Goal: Entertainment & Leisure: Consume media (video, audio)

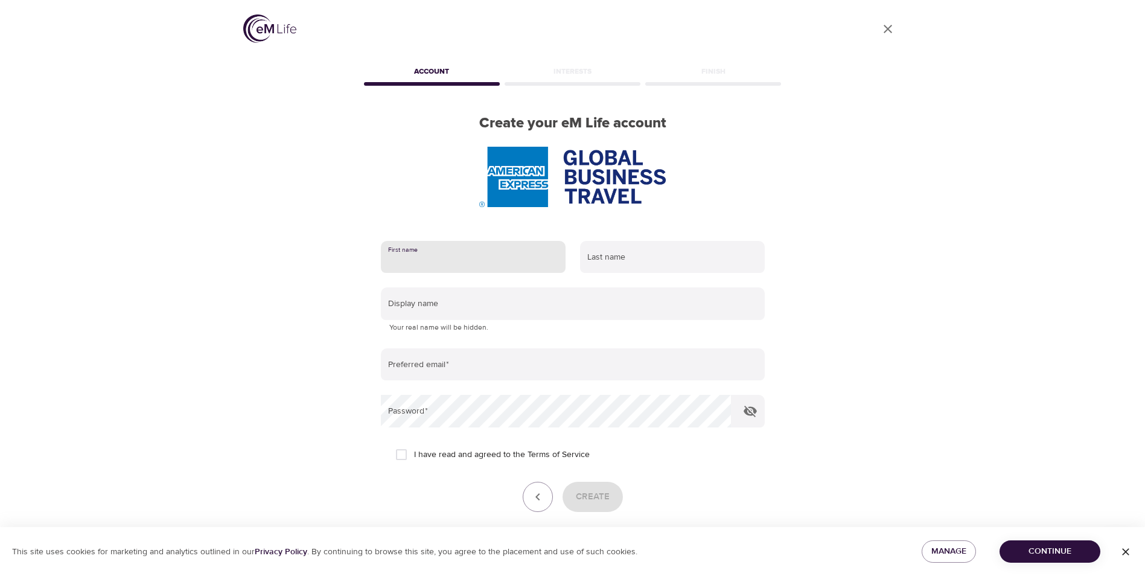
click at [426, 250] on input "text" at bounding box center [473, 257] width 185 height 33
type input "[PERSON_NAME]"
type input "Hyatt"
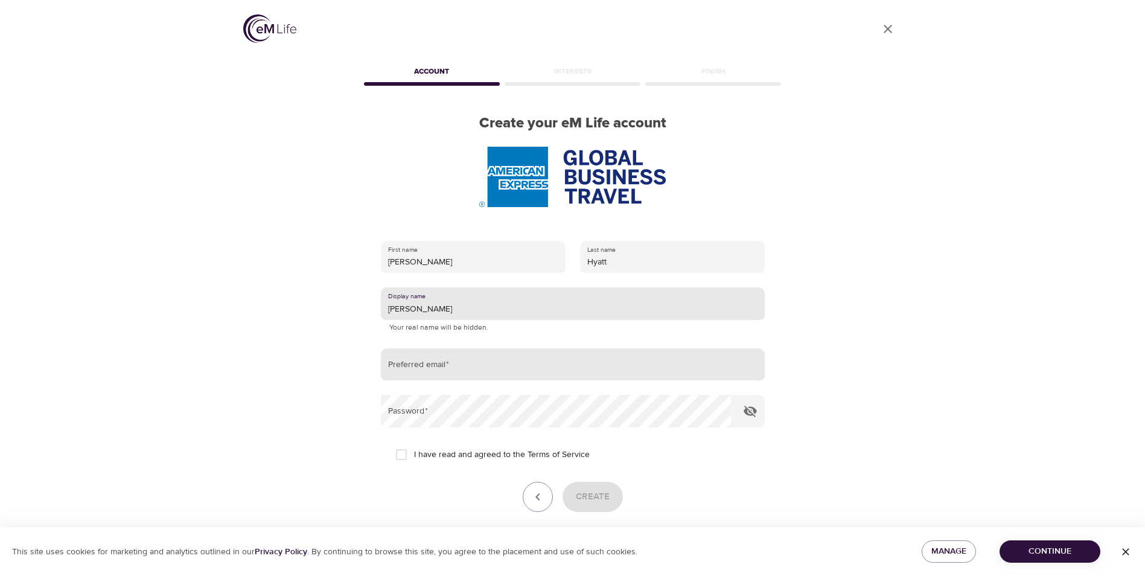
type input "[PERSON_NAME]"
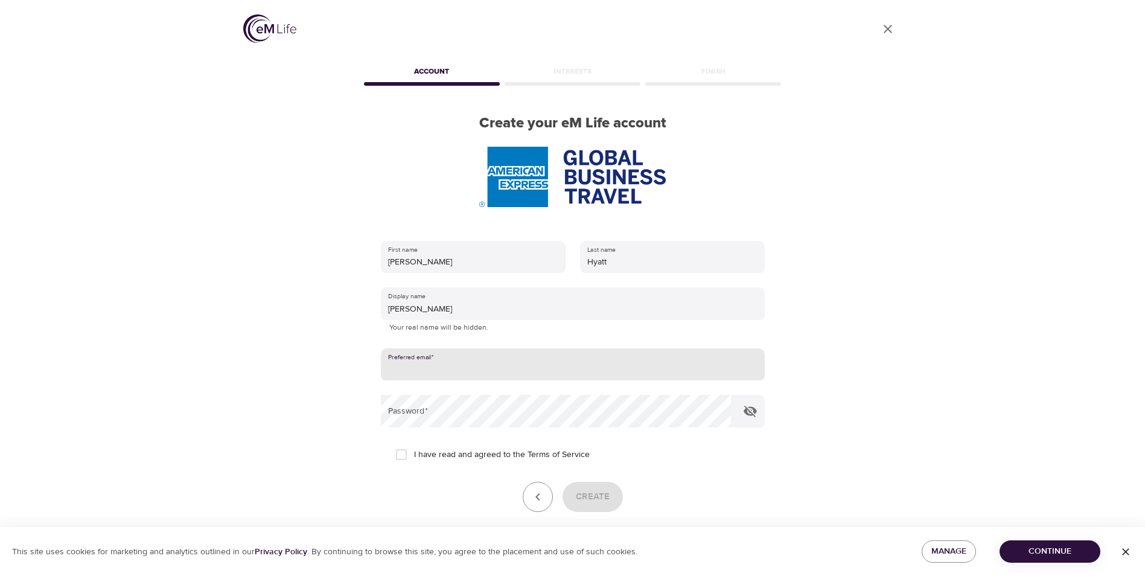
click at [462, 365] on input "email" at bounding box center [573, 364] width 384 height 33
type input "l"
type input "[EMAIL_ADDRESS][DOMAIN_NAME]"
click at [743, 485] on div "Create" at bounding box center [573, 497] width 384 height 30
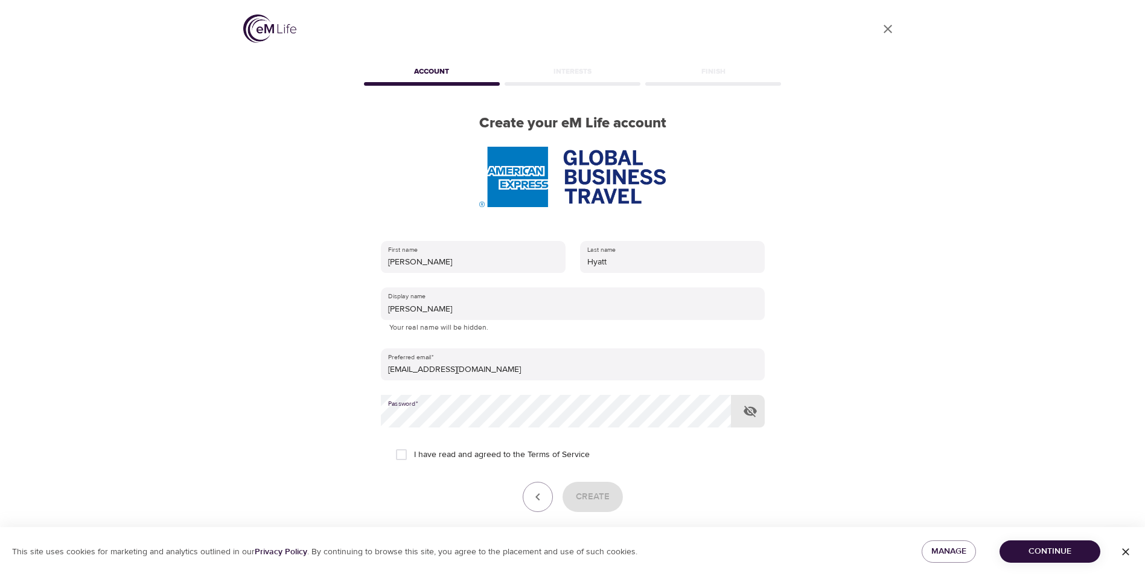
click at [395, 451] on input "I have read and agreed to the Terms of Service" at bounding box center [401, 454] width 25 height 25
checkbox input "true"
click at [604, 495] on span "Create" at bounding box center [593, 497] width 34 height 16
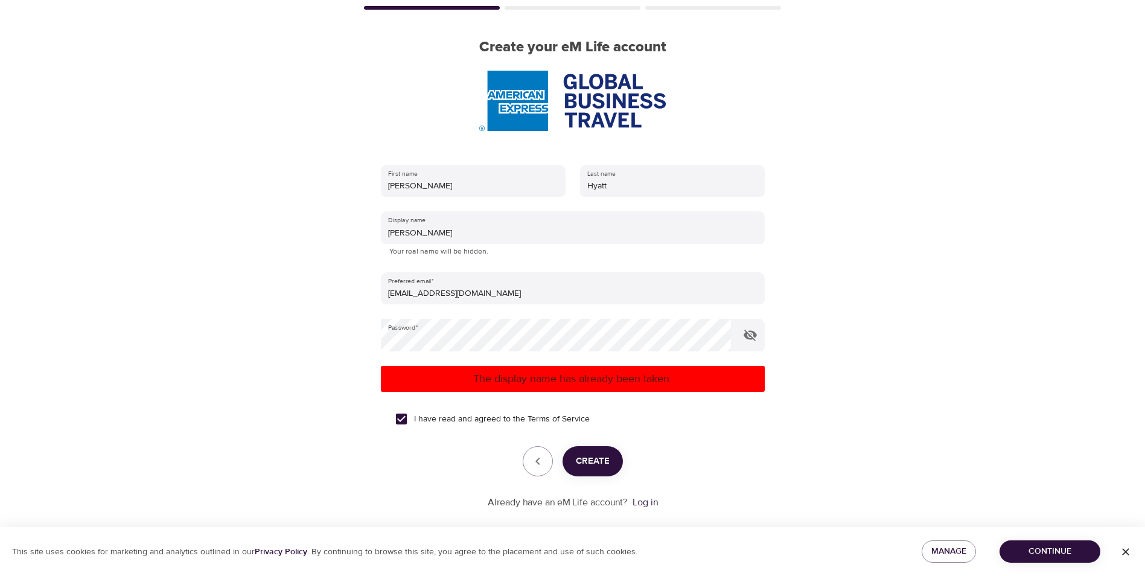
scroll to position [91, 0]
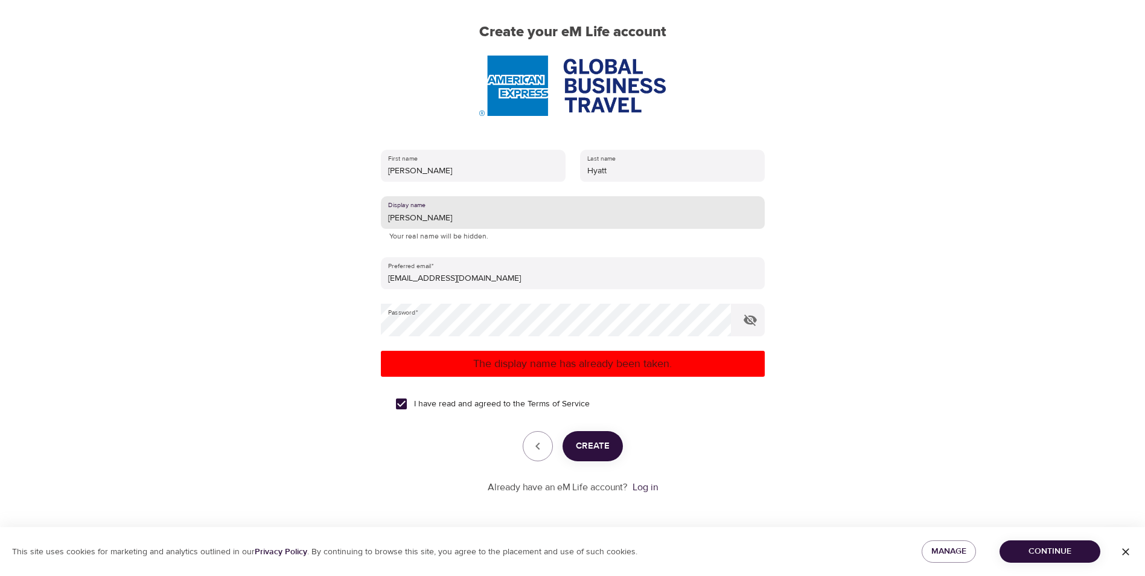
click at [432, 218] on input "[PERSON_NAME]" at bounding box center [573, 212] width 384 height 33
type input "L"
type input "SharkAttack"
click at [599, 445] on span "Create" at bounding box center [593, 446] width 34 height 16
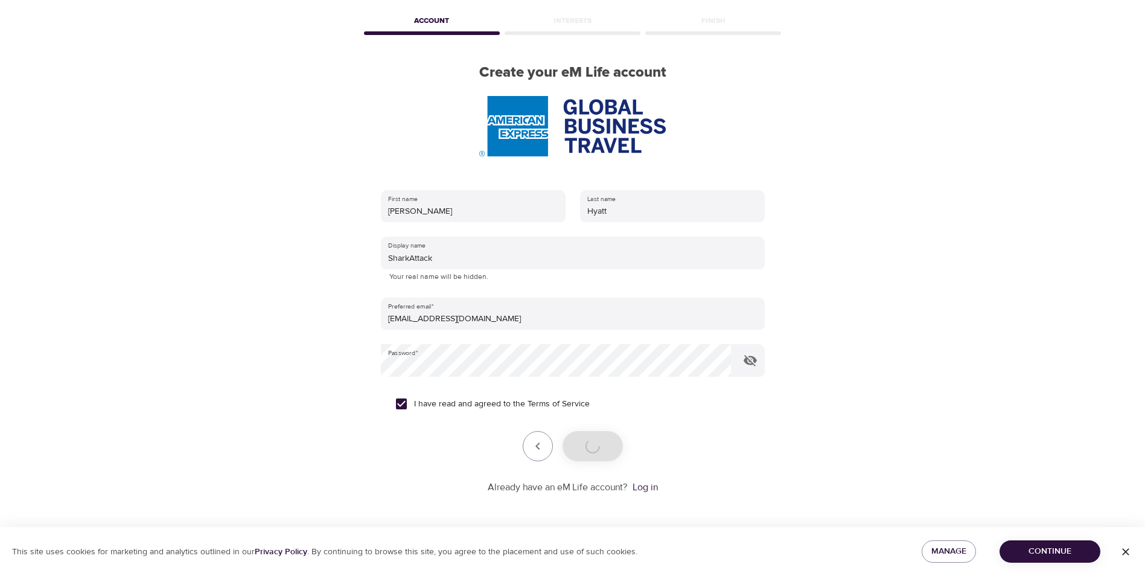
scroll to position [51, 0]
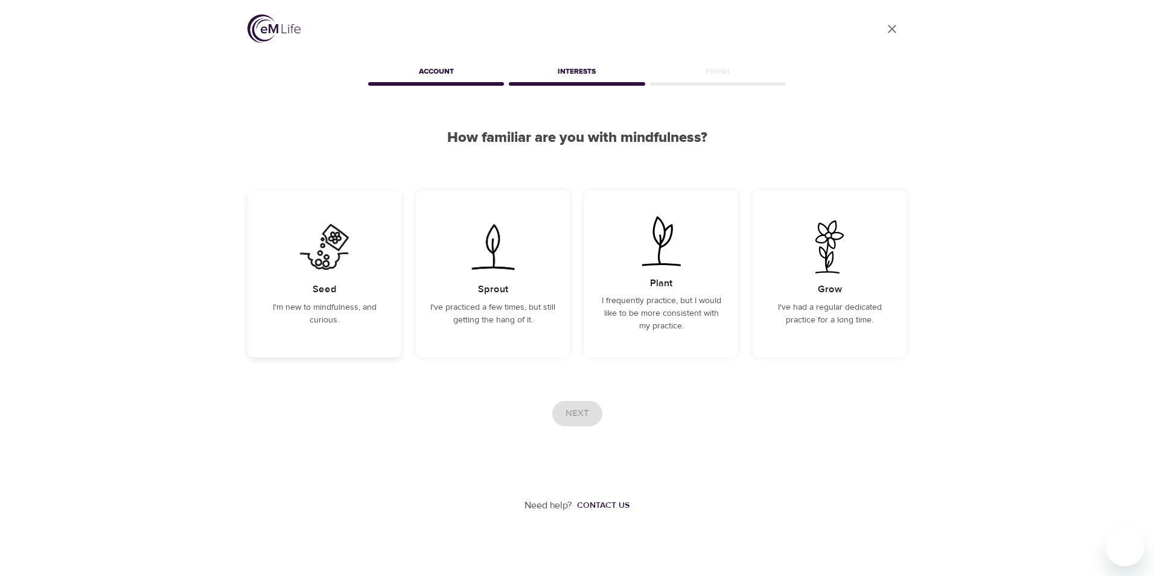
click at [351, 330] on div "Seed I'm new to mindfulness, and curious." at bounding box center [325, 273] width 154 height 167
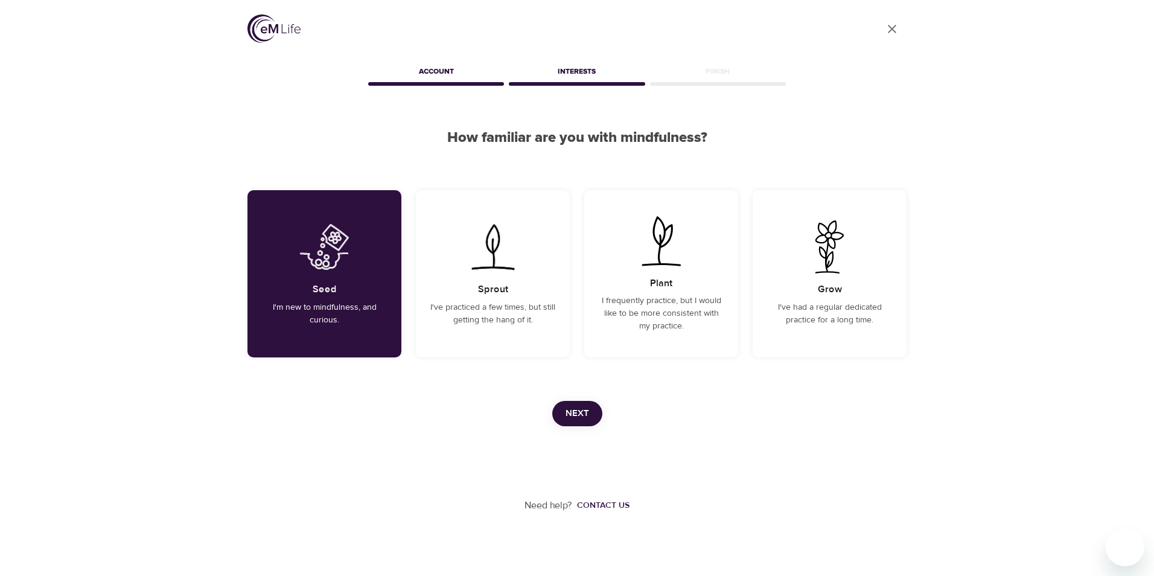
click at [589, 413] on button "Next" at bounding box center [577, 413] width 50 height 25
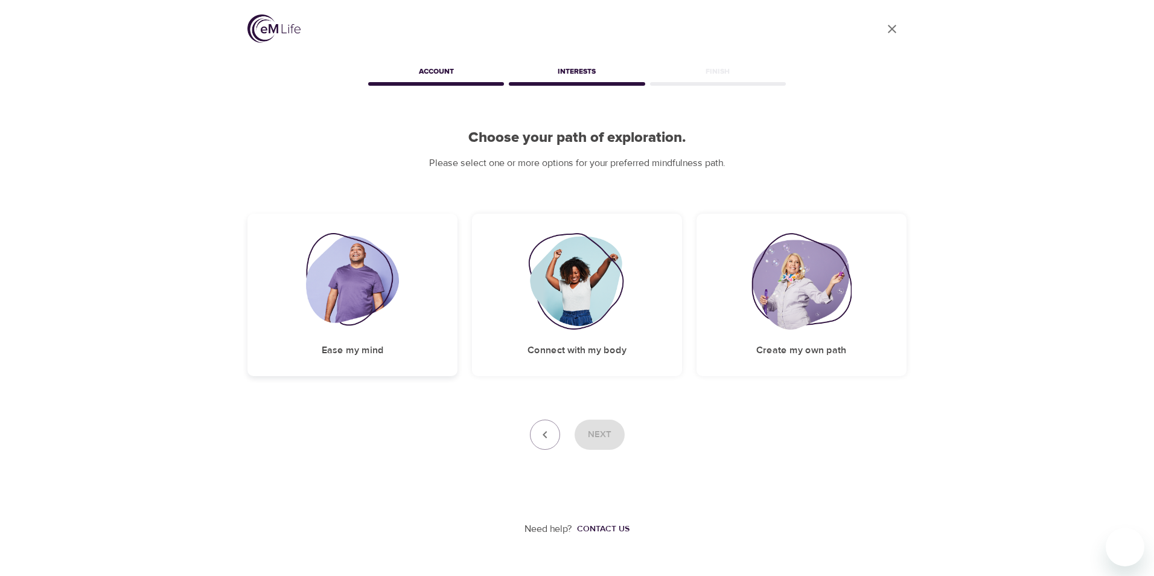
click at [364, 314] on img at bounding box center [353, 281] width 94 height 97
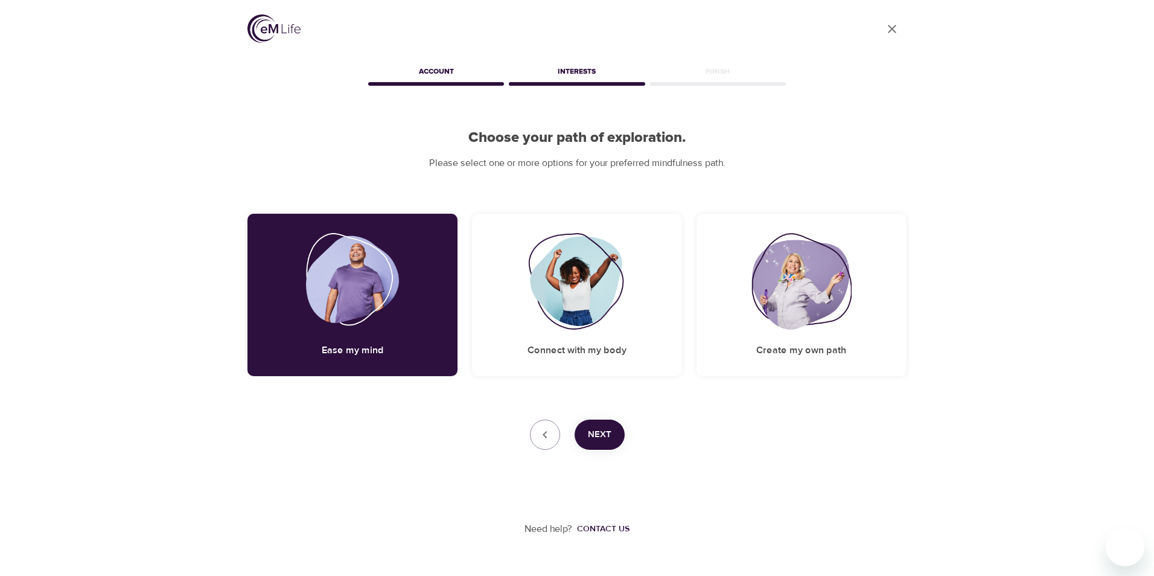
click at [606, 432] on span "Next" at bounding box center [600, 435] width 24 height 16
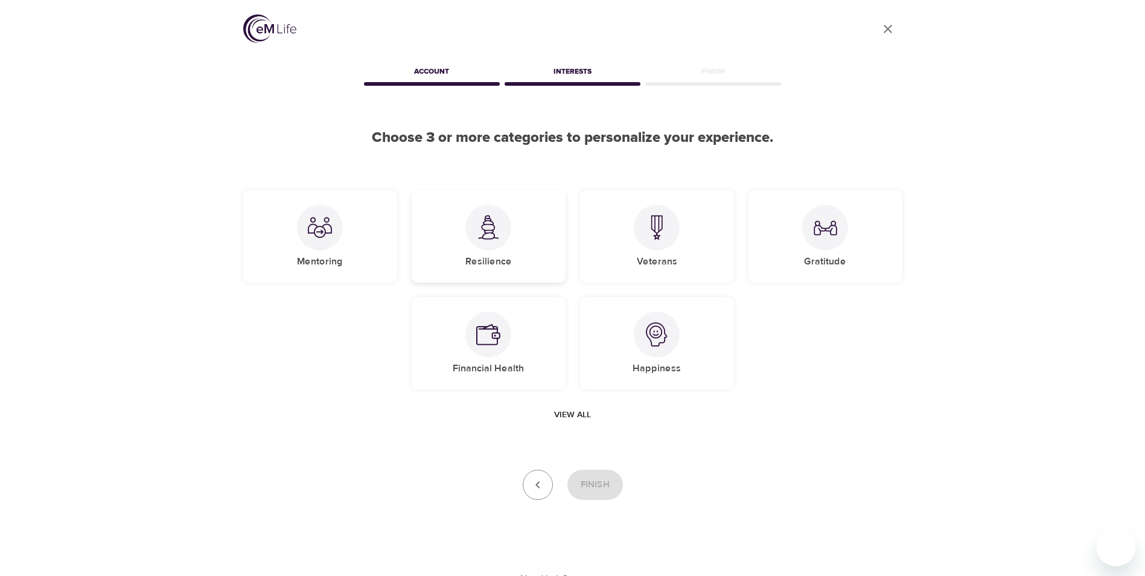
click at [503, 251] on div "Resilience" at bounding box center [489, 236] width 154 height 92
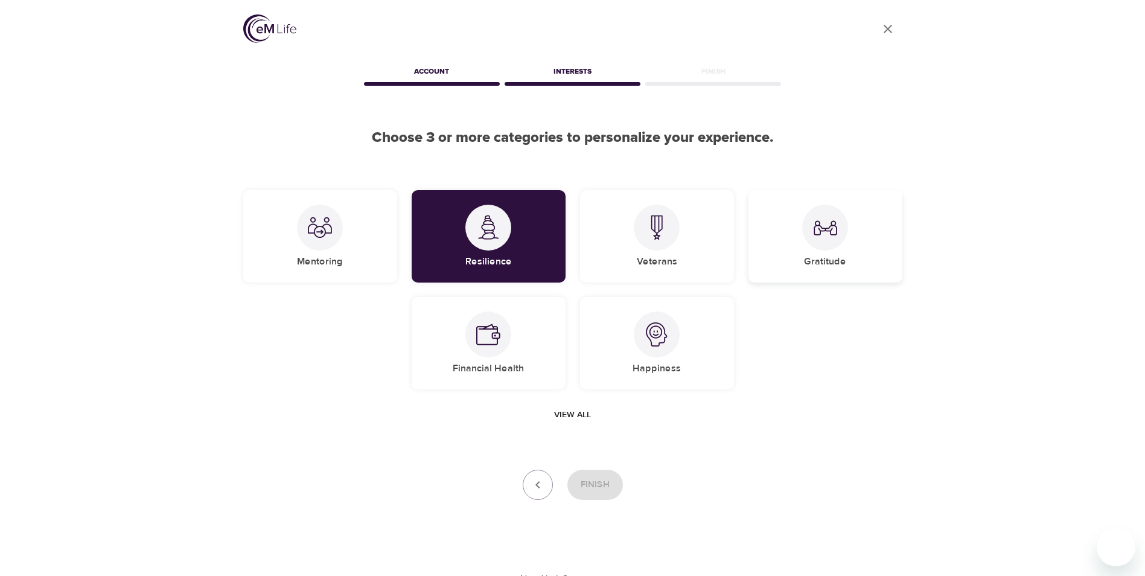
click at [830, 239] on img at bounding box center [825, 228] width 24 height 24
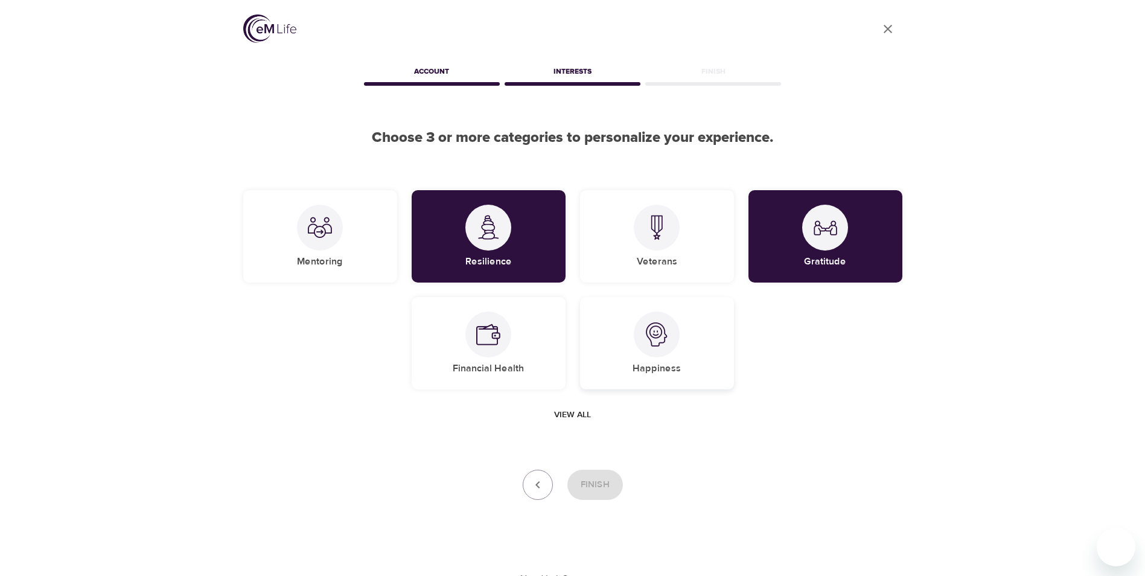
click at [649, 347] on div at bounding box center [657, 335] width 46 height 46
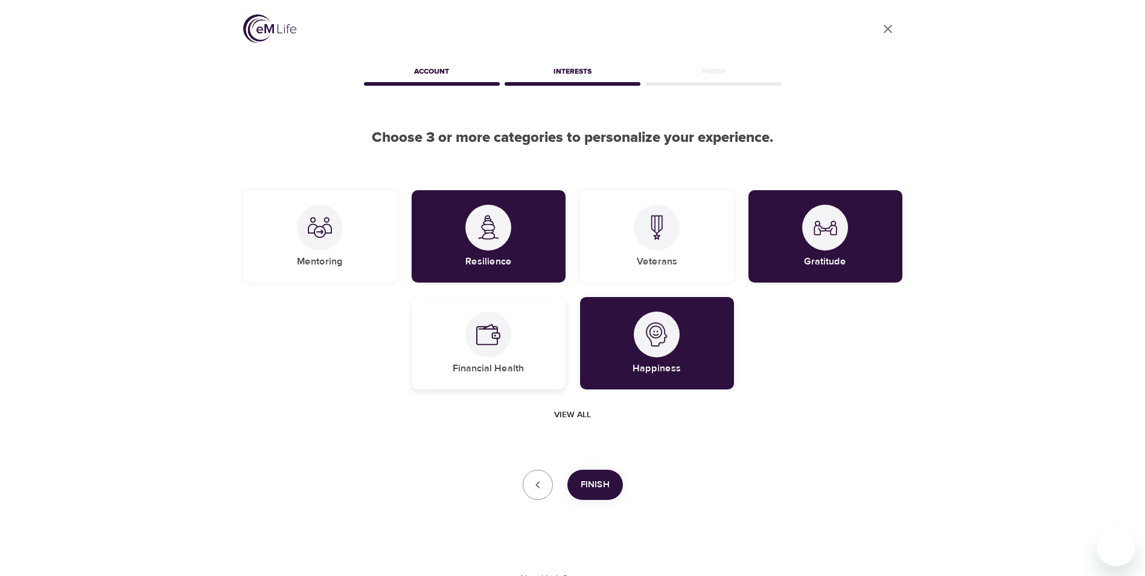
click at [513, 345] on div "Financial Health" at bounding box center [489, 343] width 154 height 92
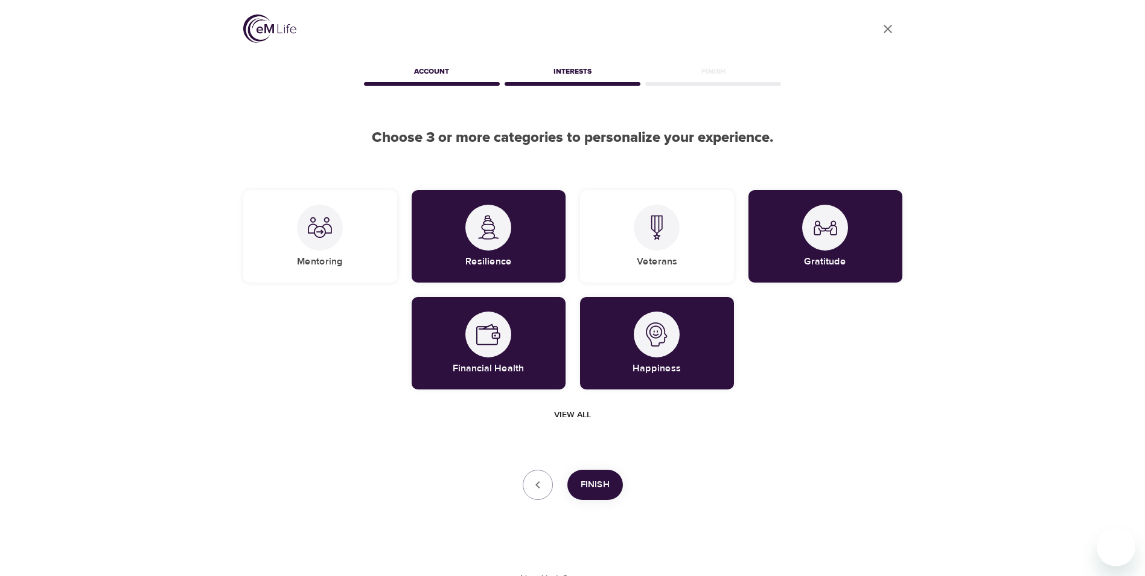
click at [603, 479] on span "Finish" at bounding box center [595, 485] width 29 height 16
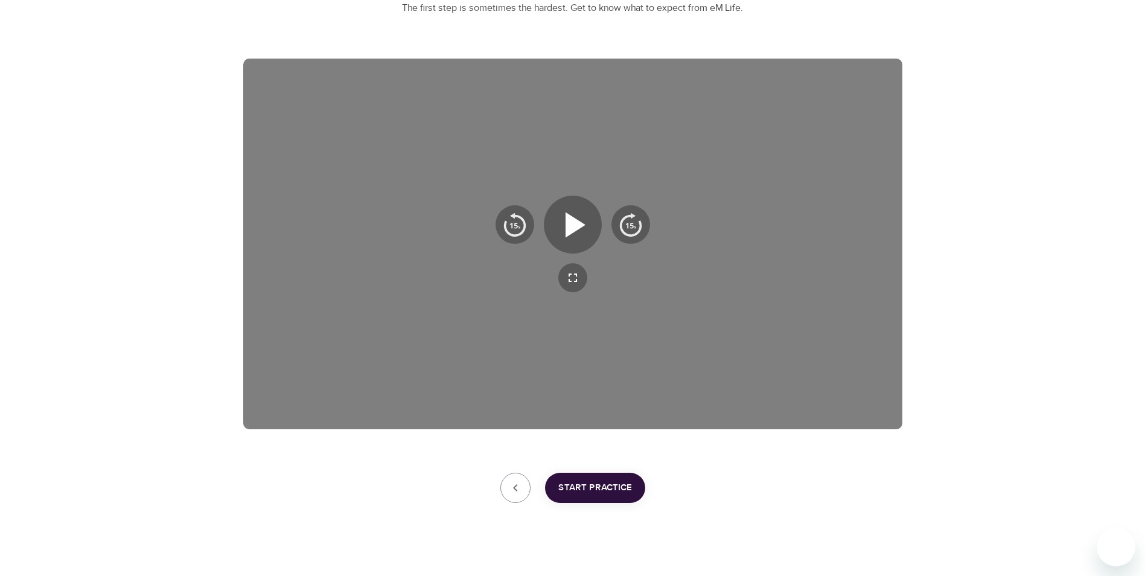
scroll to position [168, 0]
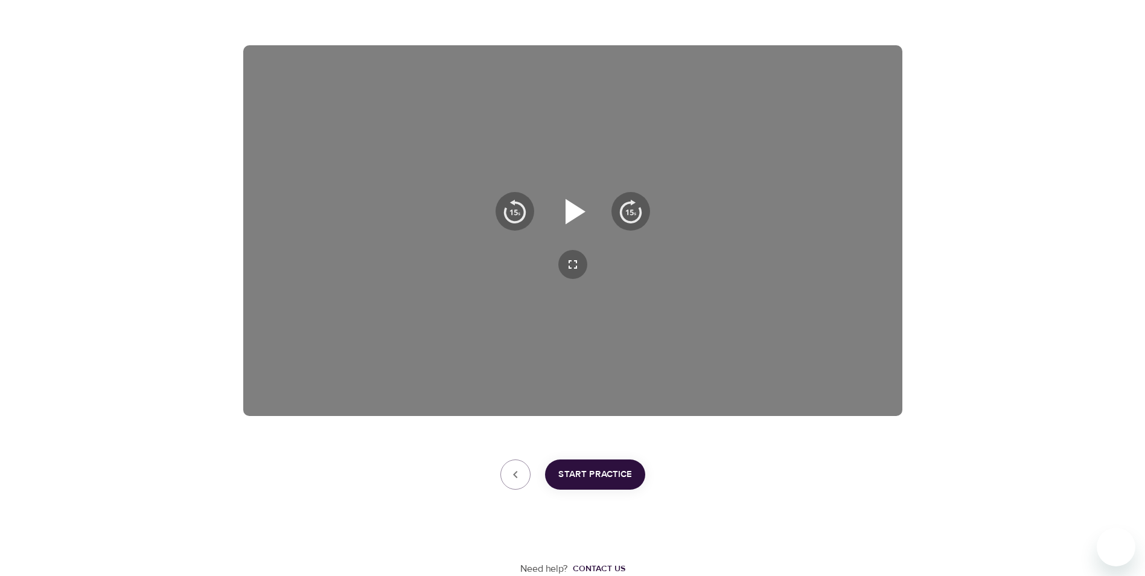
click at [572, 211] on icon "button" at bounding box center [576, 211] width 20 height 25
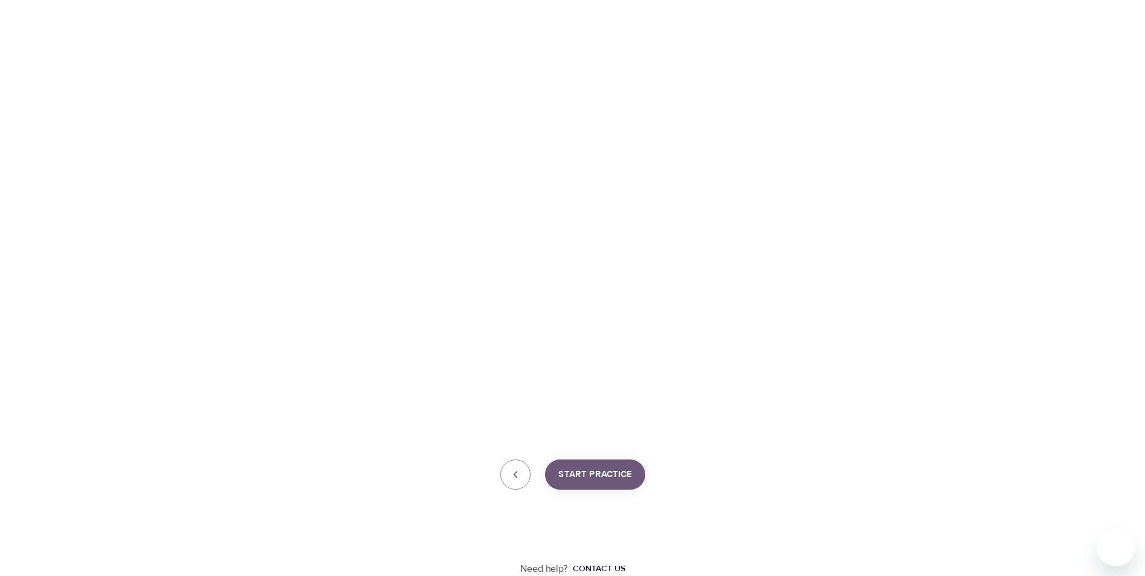
click at [617, 473] on span "Start Practice" at bounding box center [595, 475] width 74 height 16
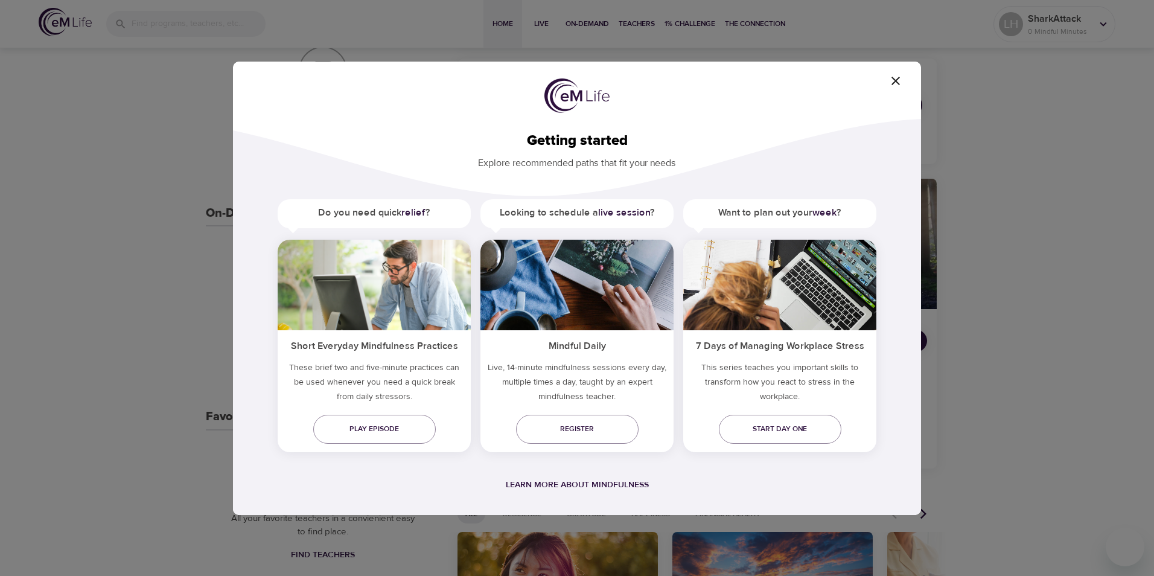
click at [896, 84] on icon "button" at bounding box center [896, 81] width 14 height 14
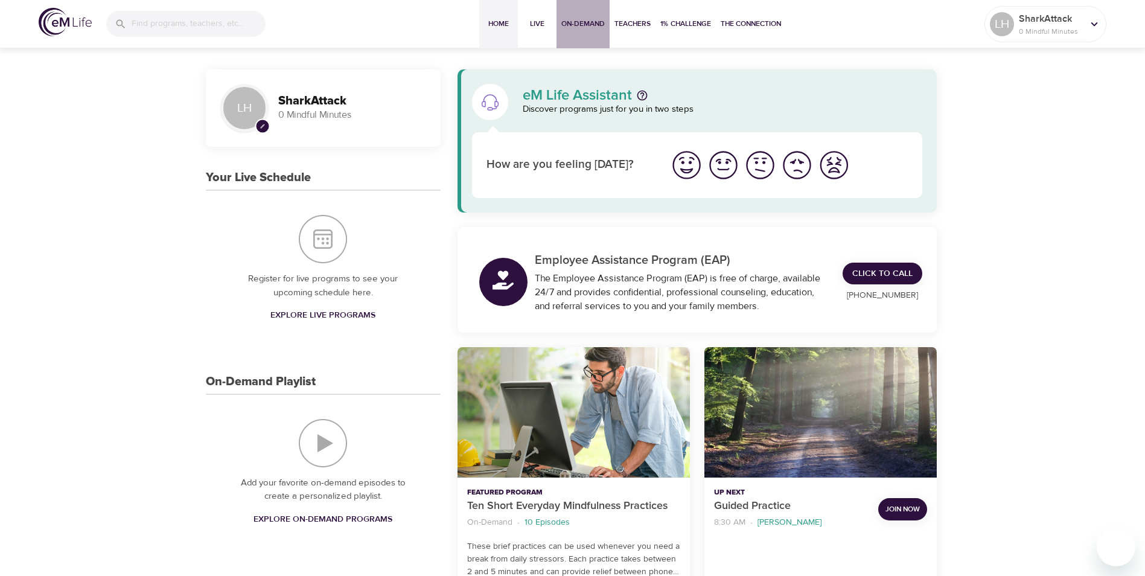
click at [594, 26] on span "On-Demand" at bounding box center [583, 24] width 43 height 13
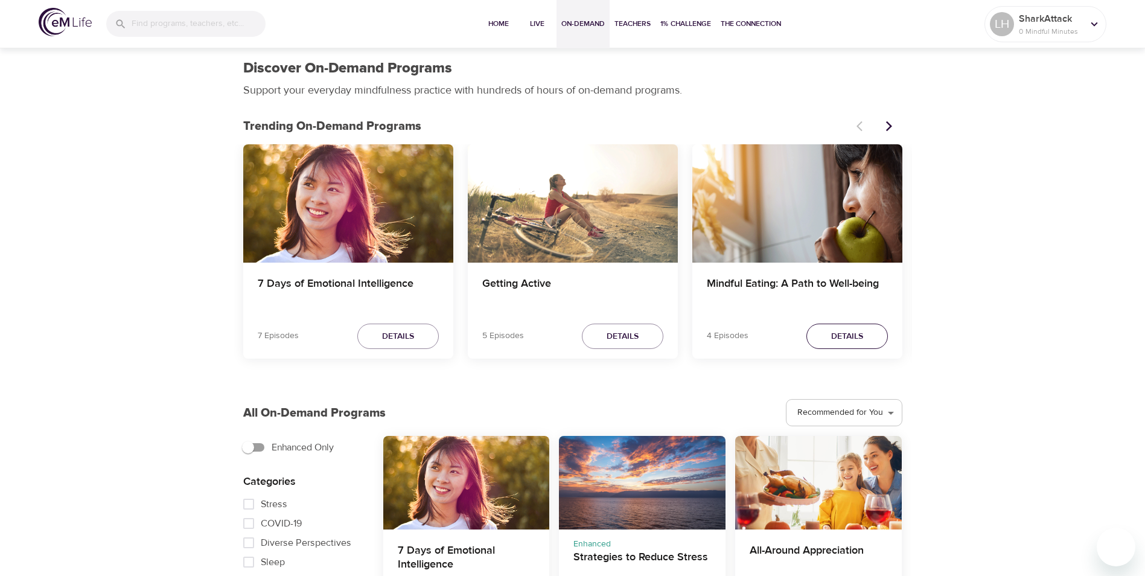
click at [852, 333] on span "Details" at bounding box center [847, 336] width 32 height 15
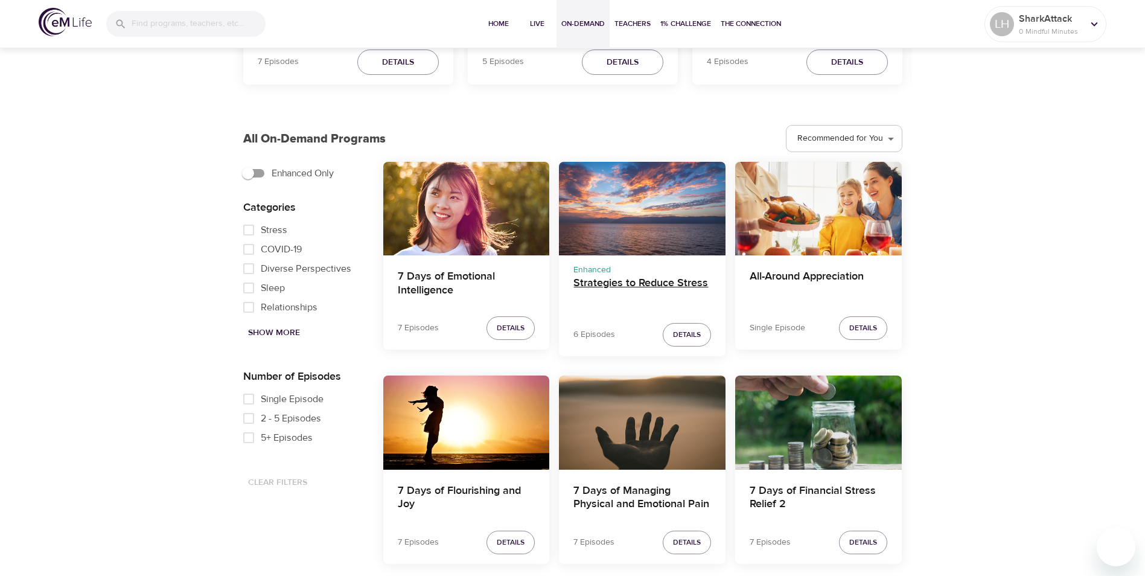
scroll to position [302, 0]
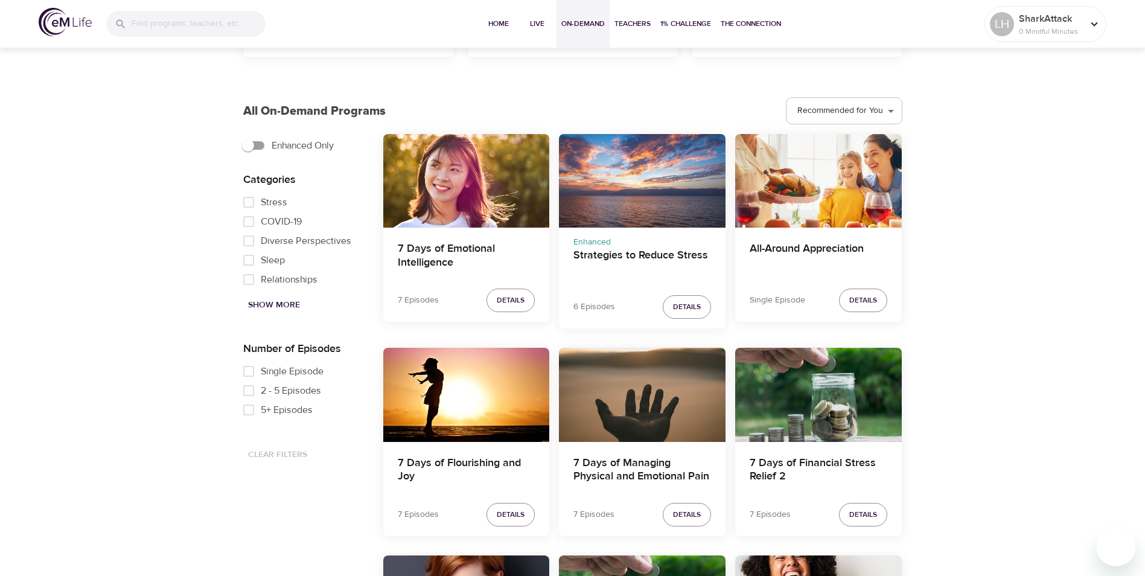
click at [247, 370] on input "Single Episode" at bounding box center [249, 371] width 24 height 19
checkbox input "true"
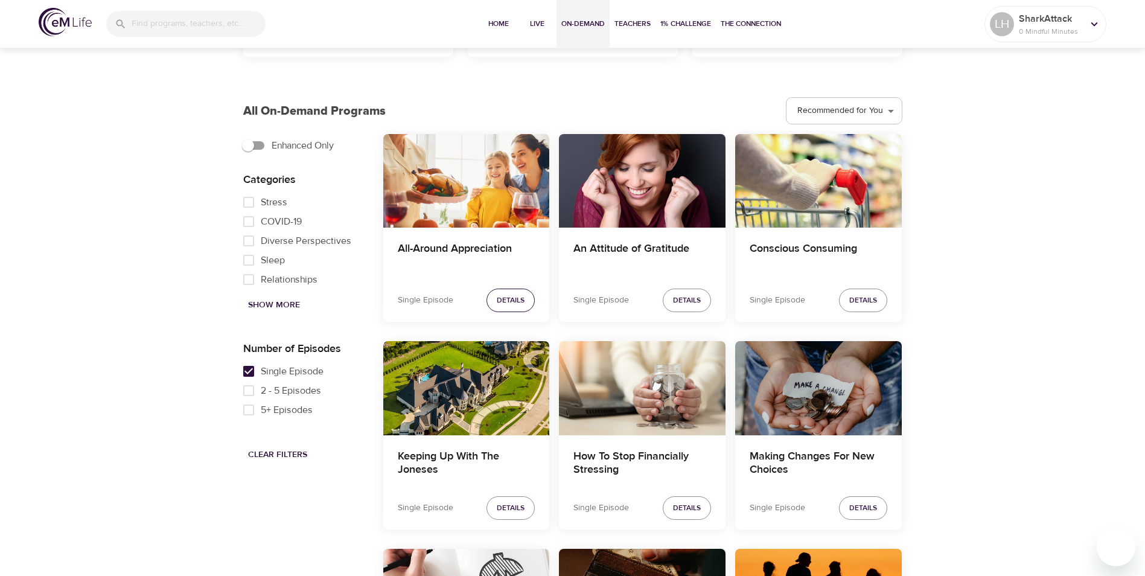
click at [520, 296] on span "Details" at bounding box center [511, 300] width 28 height 13
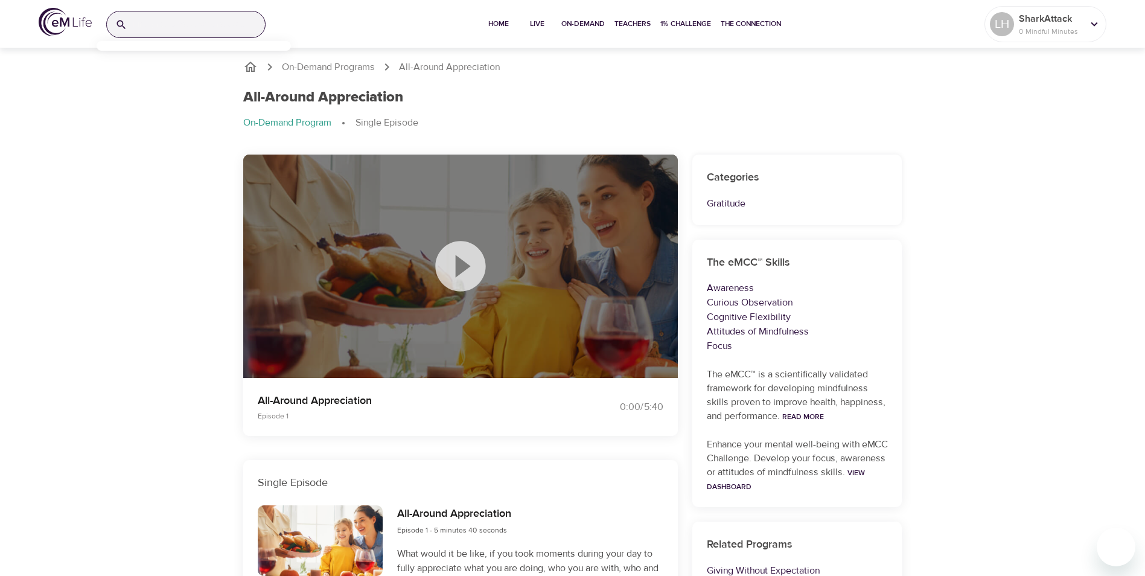
click at [139, 24] on input "search" at bounding box center [198, 24] width 133 height 26
paste input "Ten Short Everyday Mindfulness Practices"
type input "Ten Short Everyday Mindfulness Practices"
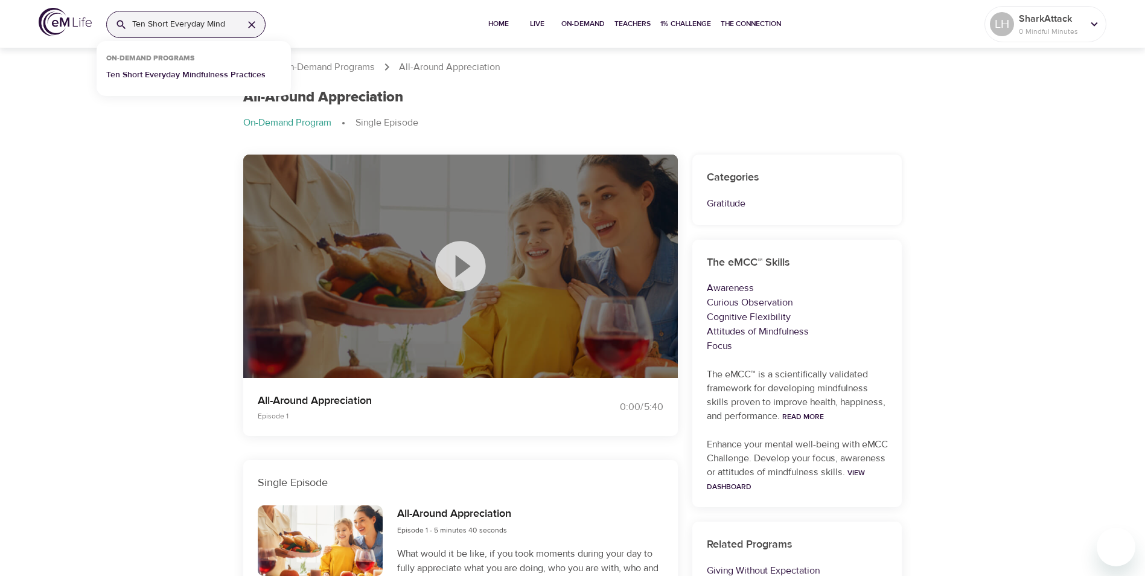
click at [188, 78] on p "Ten Short Everyday Mindfulness Practices" at bounding box center [185, 78] width 159 height 18
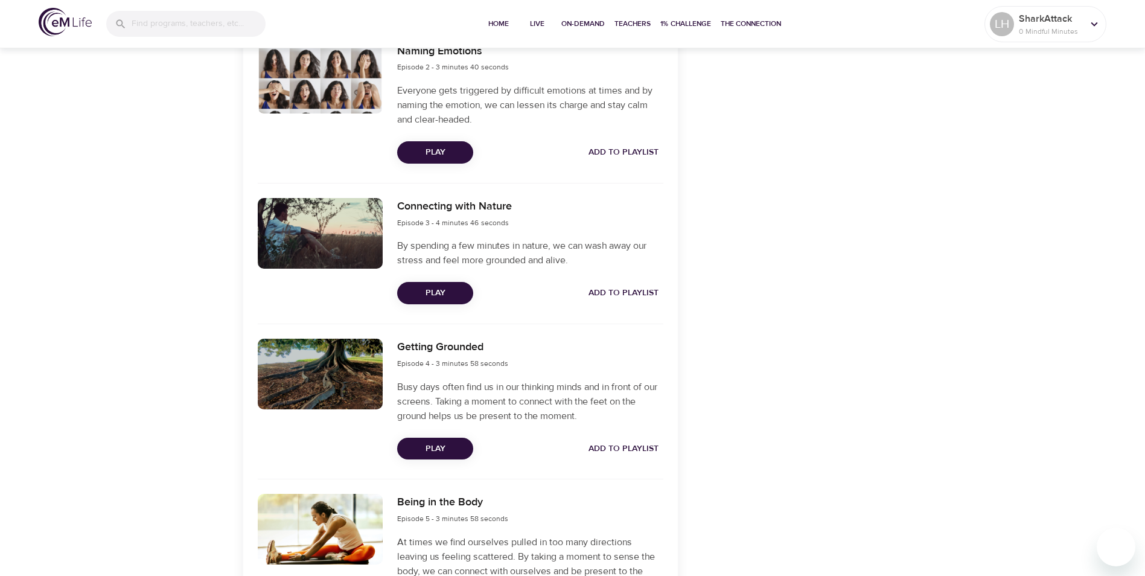
scroll to position [543, 0]
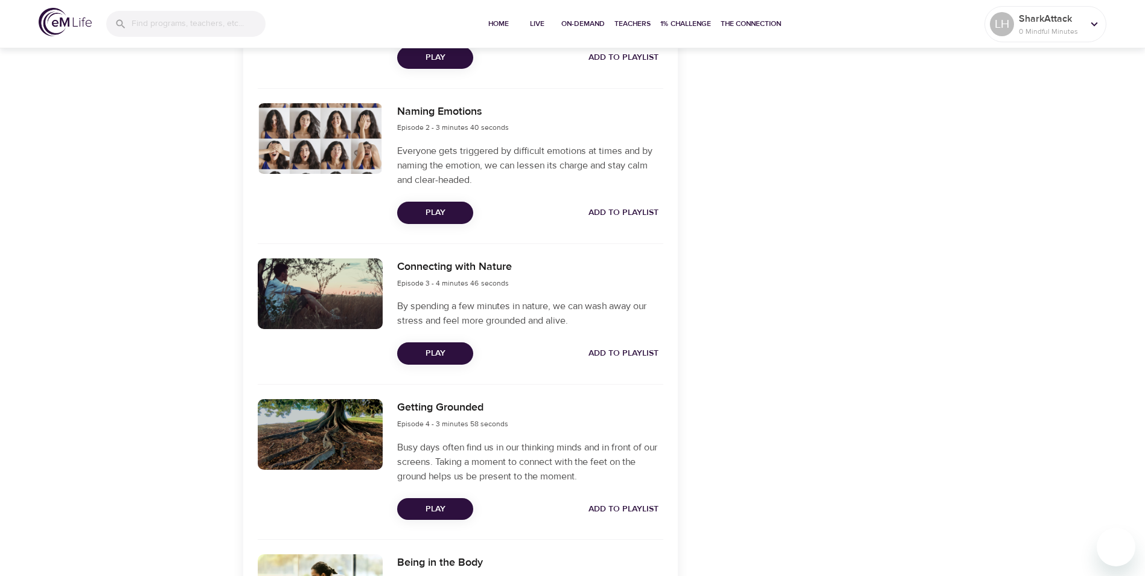
click at [429, 351] on span "Play" at bounding box center [435, 353] width 57 height 15
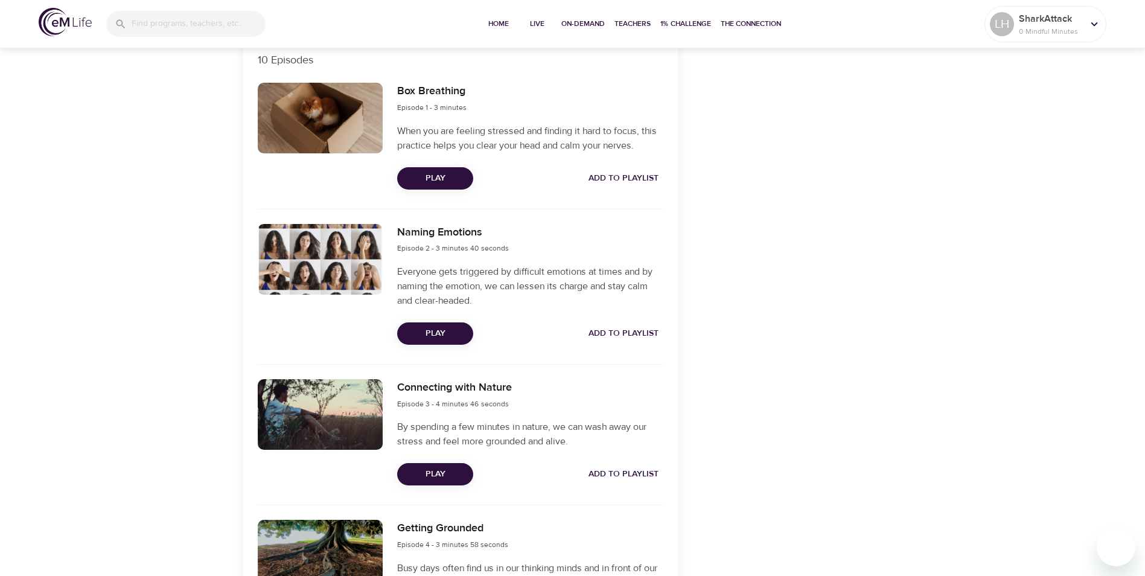
scroll to position [242, 0]
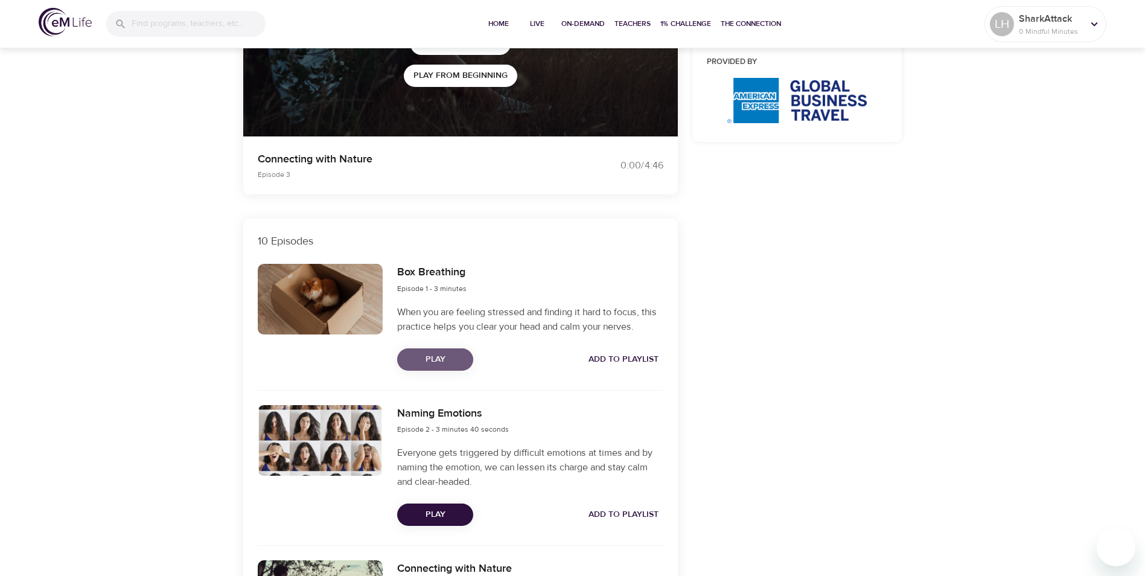
click at [438, 356] on span "Play" at bounding box center [435, 359] width 57 height 15
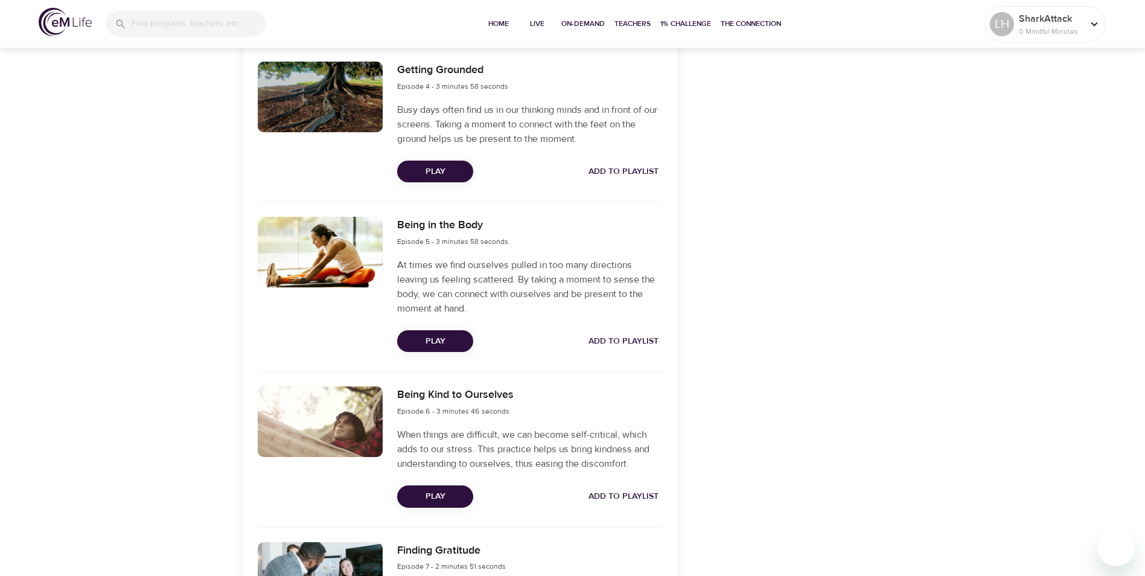
scroll to position [906, 0]
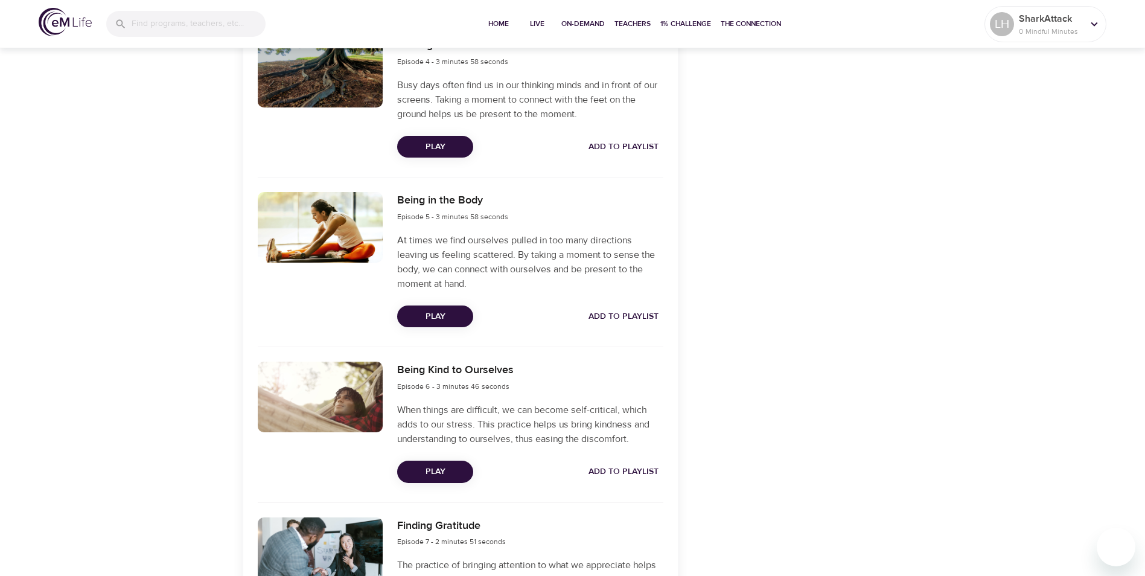
click at [432, 466] on span "Play" at bounding box center [435, 471] width 57 height 15
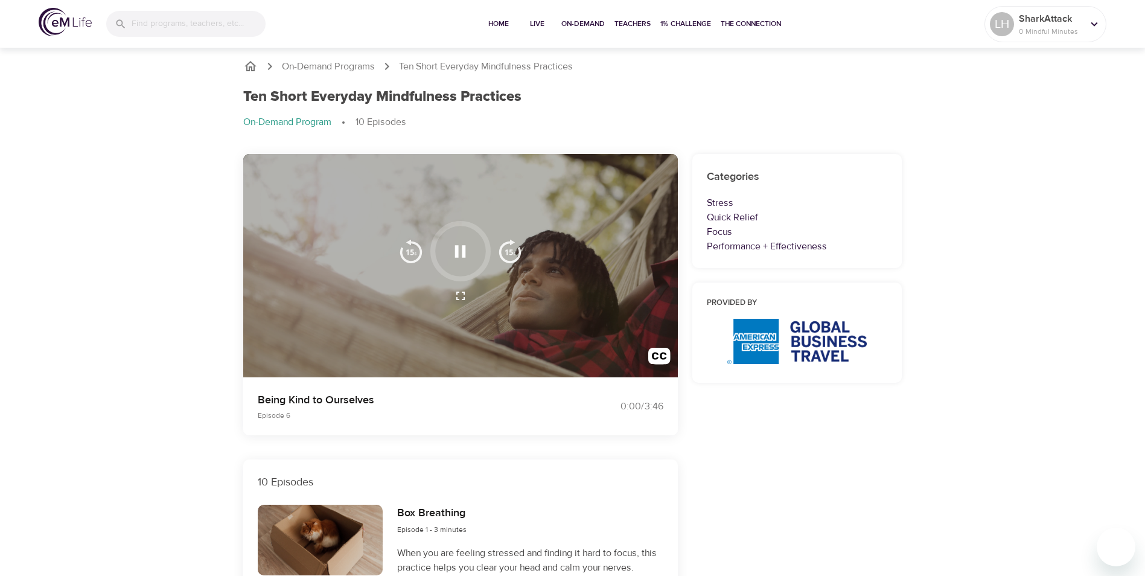
scroll to position [0, 0]
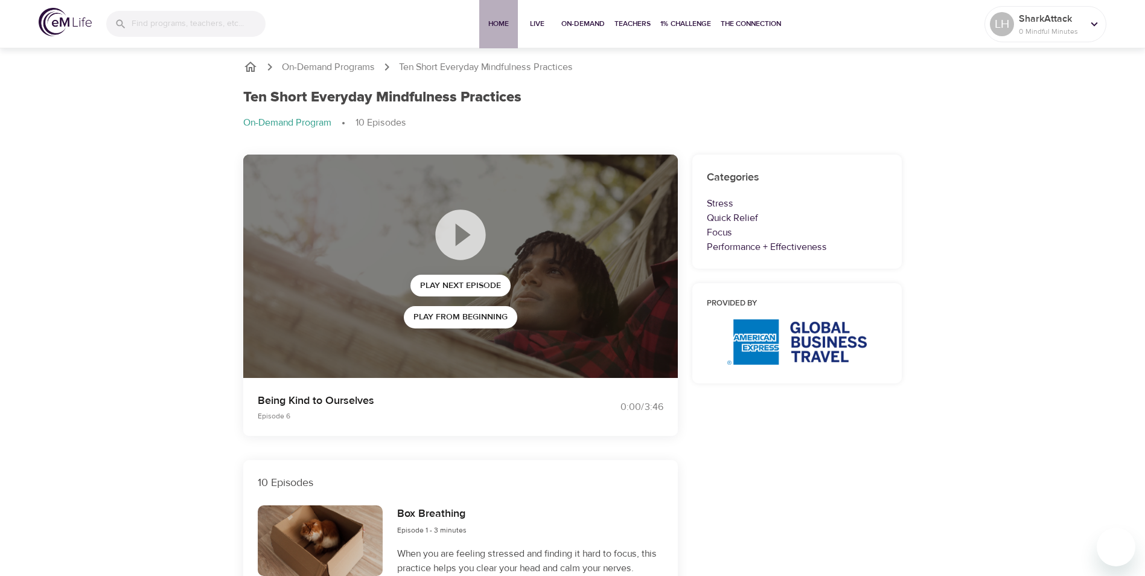
click at [495, 27] on span "Home" at bounding box center [498, 24] width 29 height 13
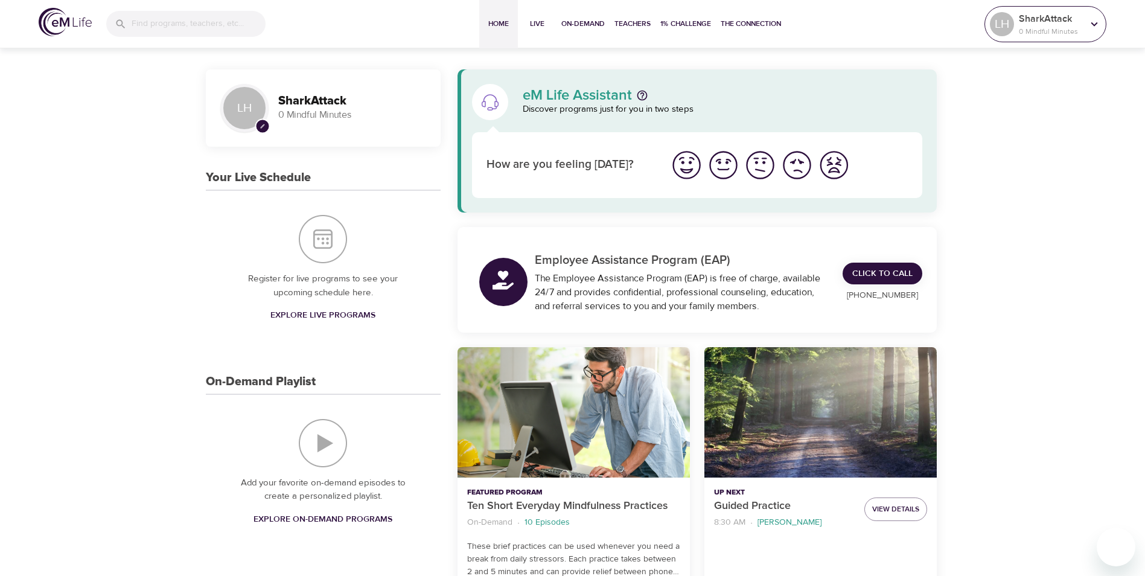
drag, startPoint x: 1067, startPoint y: 28, endPoint x: 1069, endPoint y: 36, distance: 8.8
click at [1067, 27] on p "0 Mindful Minutes" at bounding box center [1051, 31] width 64 height 11
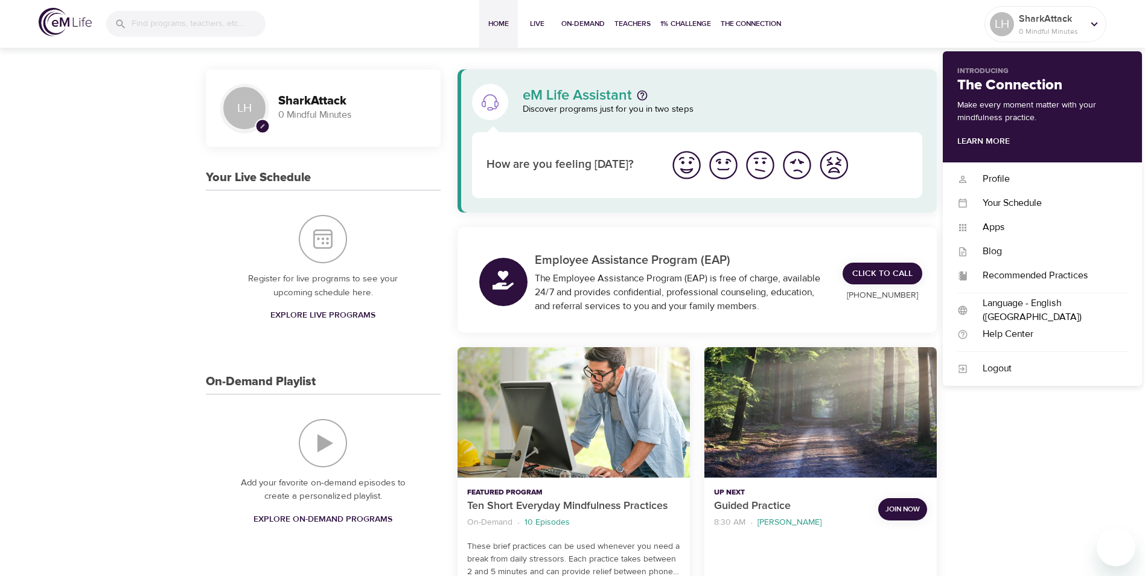
click at [832, 24] on div "Home Live On-Demand Teachers 1% Challenge The Connection" at bounding box center [632, 24] width 705 height 48
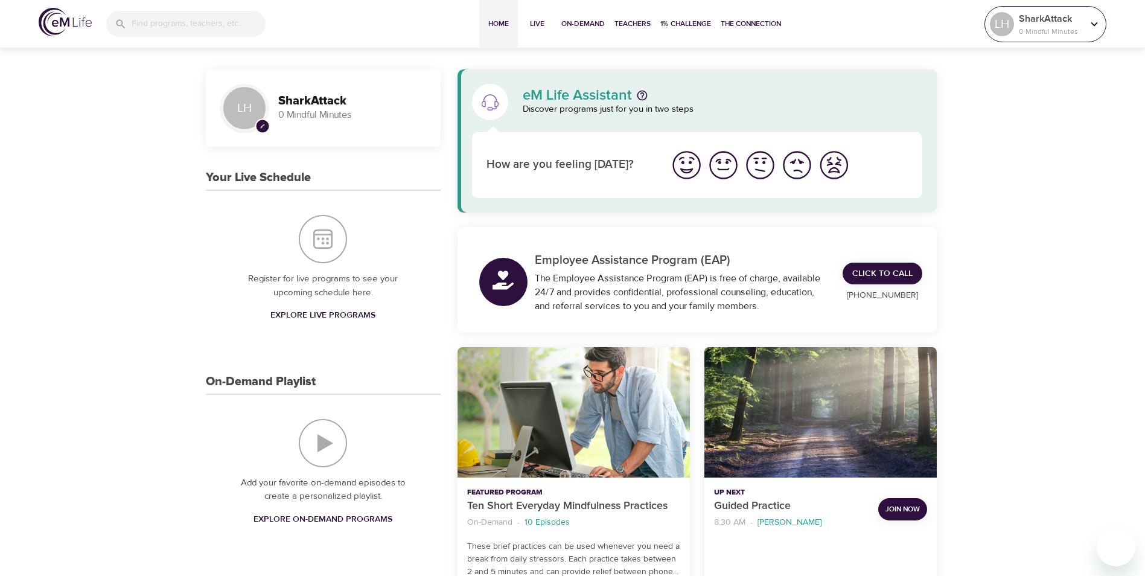
click at [1035, 15] on p "SharkAttack" at bounding box center [1051, 18] width 64 height 14
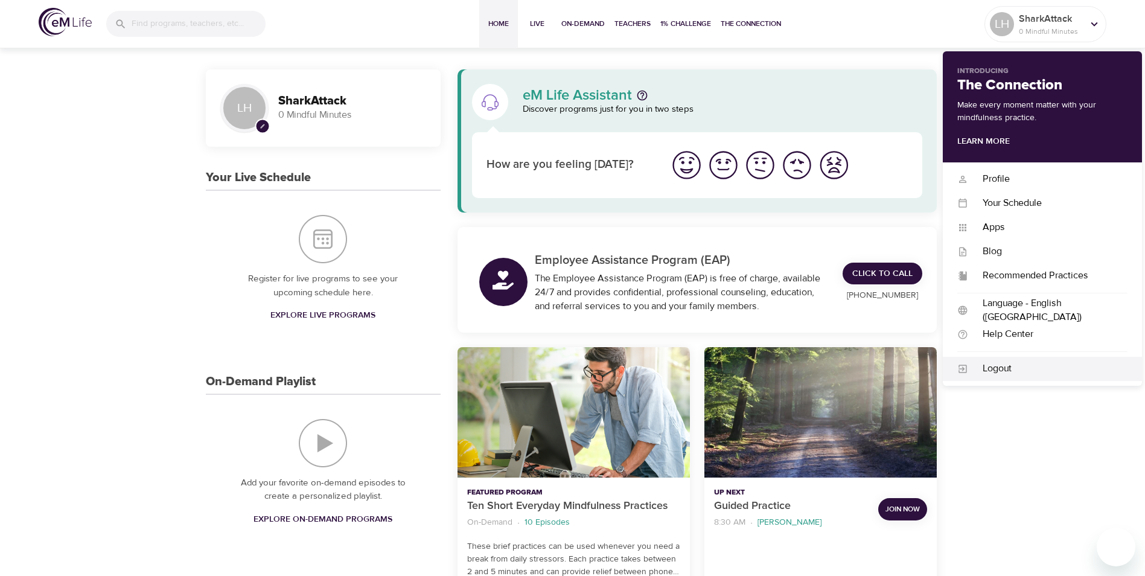
click at [1028, 373] on div "Logout" at bounding box center [1047, 369] width 159 height 14
